Goal: Information Seeking & Learning: Learn about a topic

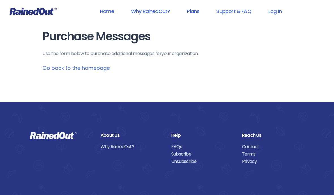
click at [151, 9] on link "Why RainedOut?" at bounding box center [151, 11] width 54 height 13
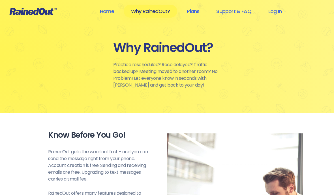
click at [231, 12] on link "Support & FAQ" at bounding box center [234, 11] width 50 height 13
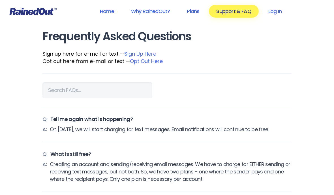
click at [195, 11] on link "Plans" at bounding box center [193, 11] width 27 height 13
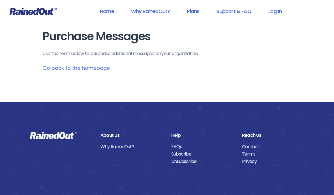
scroll to position [24, 0]
